Goal: Find specific page/section: Find specific page/section

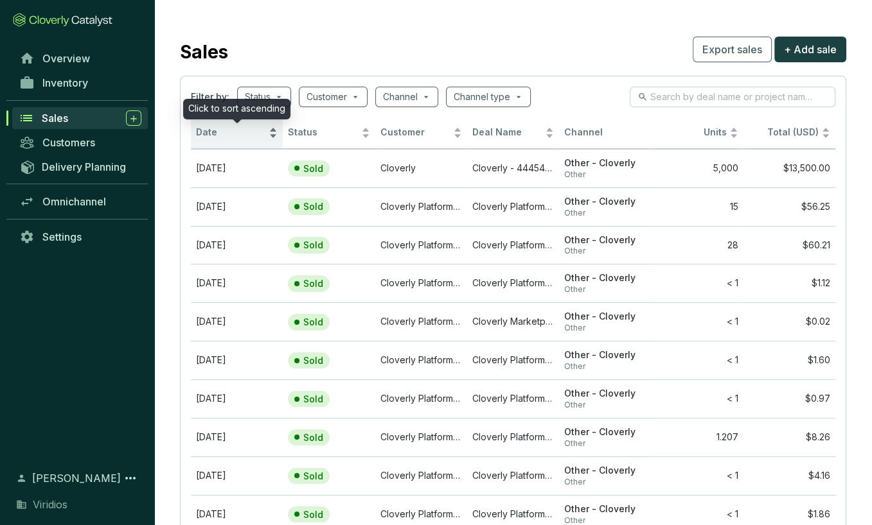
click at [272, 129] on div "Date" at bounding box center [237, 132] width 82 height 15
click at [270, 130] on div "Date" at bounding box center [237, 132] width 82 height 15
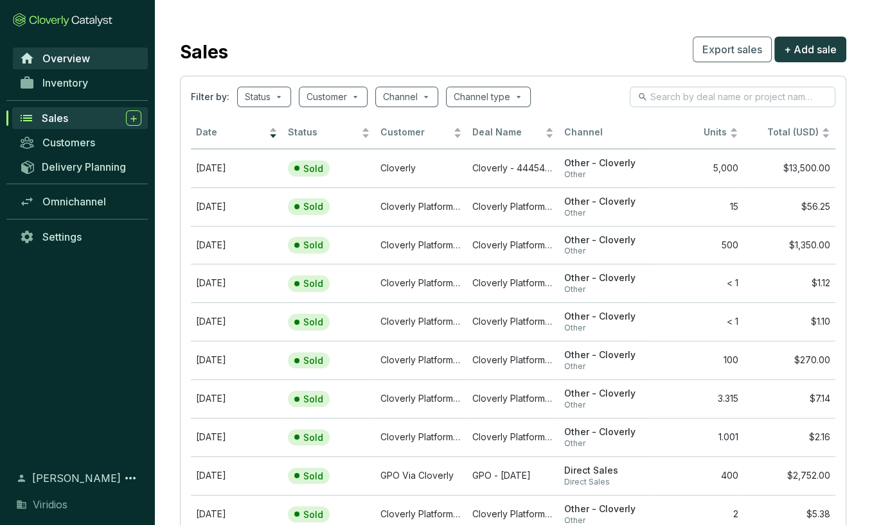
click at [85, 62] on span "Overview" at bounding box center [66, 58] width 48 height 13
